Goal: Task Accomplishment & Management: Manage account settings

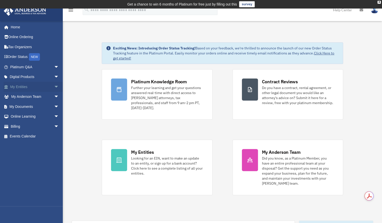
click at [54, 87] on span "arrow_drop_down" at bounding box center [59, 87] width 10 height 10
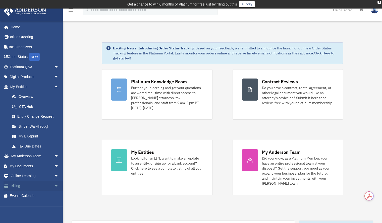
click at [20, 184] on link "Billing arrow_drop_down" at bounding box center [35, 186] width 63 height 10
click at [54, 185] on span "arrow_drop_down" at bounding box center [59, 186] width 10 height 10
click at [30, 195] on link "$ Open Invoices" at bounding box center [36, 196] width 59 height 10
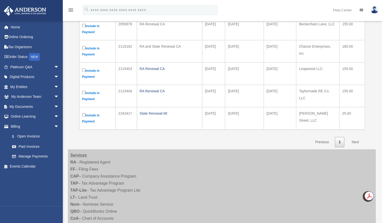
scroll to position [135, 0]
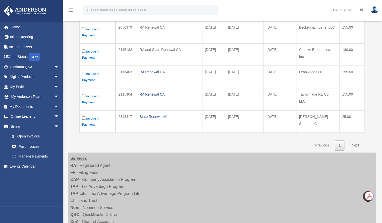
click at [352, 143] on link "Next" at bounding box center [355, 145] width 15 height 10
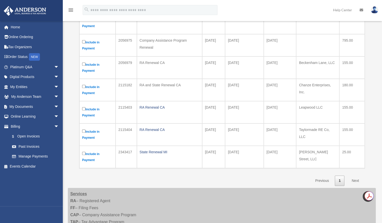
scroll to position [0, 0]
